Goal: Task Accomplishment & Management: Complete application form

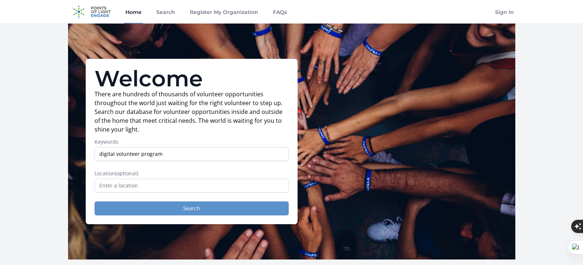
type input "digital volunteer program"
click at [171, 202] on button "Search" at bounding box center [192, 209] width 194 height 14
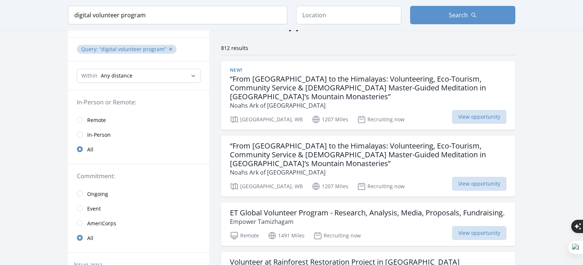
scroll to position [47, 0]
click at [80, 119] on input "radio" at bounding box center [80, 120] width 6 height 6
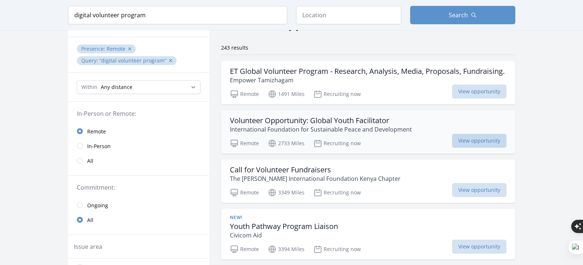
click at [466, 148] on span "View opportunity" at bounding box center [479, 141] width 54 height 14
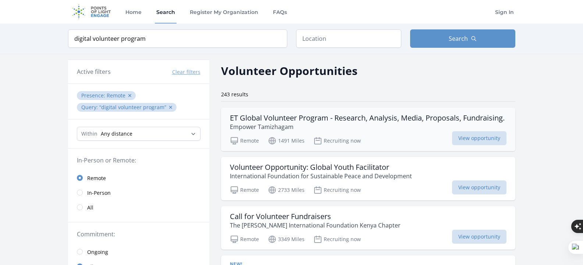
click at [306, 117] on h3 "ET Global Volunteer Program - Research, Analysis, Media, Proposals, Fundraising." at bounding box center [367, 118] width 275 height 9
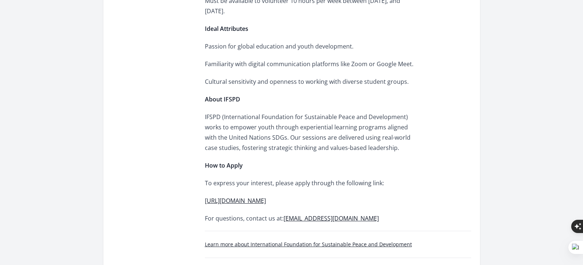
scroll to position [662, 0]
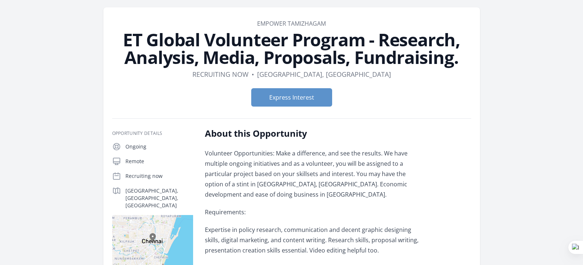
scroll to position [25, 0]
click at [316, 99] on button "Express Interest" at bounding box center [291, 98] width 81 height 18
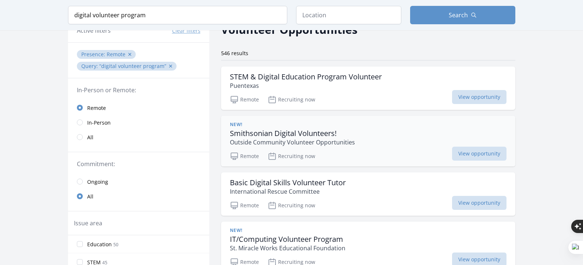
scroll to position [39, 0]
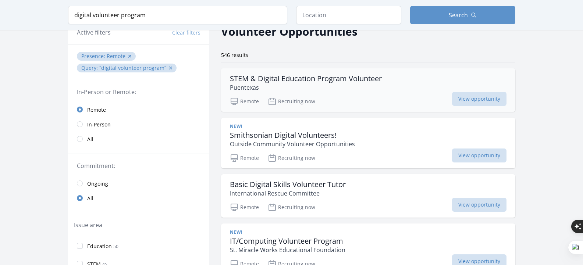
click at [283, 78] on h3 "STEM & Digital Education Program Volunteer" at bounding box center [306, 78] width 152 height 9
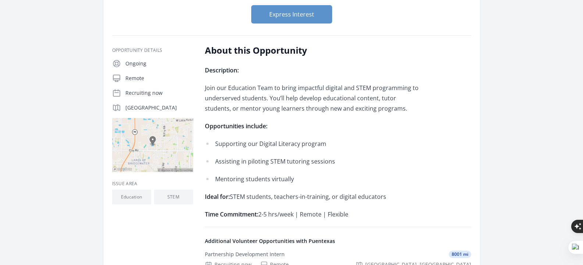
scroll to position [108, 0]
click at [300, 14] on button "Express Interest" at bounding box center [291, 15] width 81 height 18
